Goal: Task Accomplishment & Management: Manage account settings

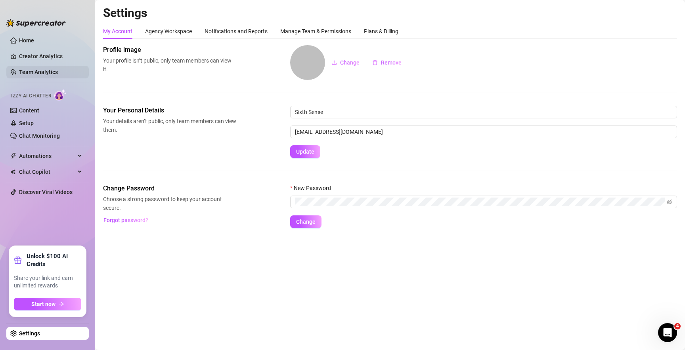
click at [39, 73] on link "Team Analytics" at bounding box center [38, 72] width 39 height 6
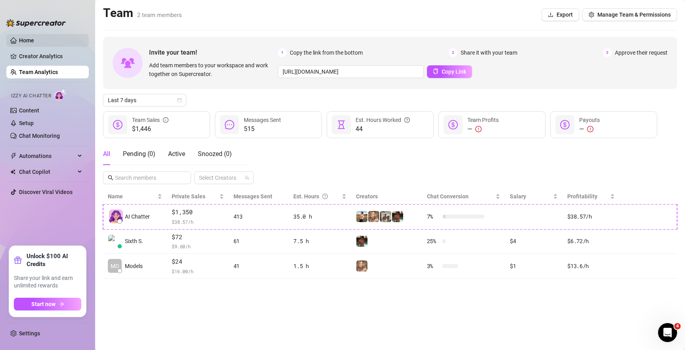
click at [34, 43] on link "Home" at bounding box center [26, 40] width 15 height 6
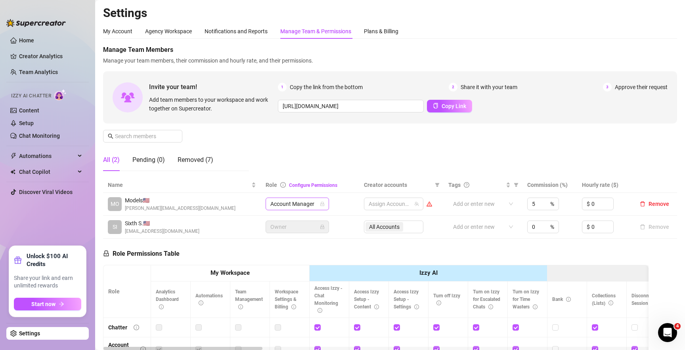
click at [289, 202] on span "Account Manager" at bounding box center [297, 204] width 54 height 12
click at [302, 150] on div "Manage Team Members Manage your team members, their commission and hourly rate,…" at bounding box center [390, 111] width 574 height 132
